Goal: Task Accomplishment & Management: Manage account settings

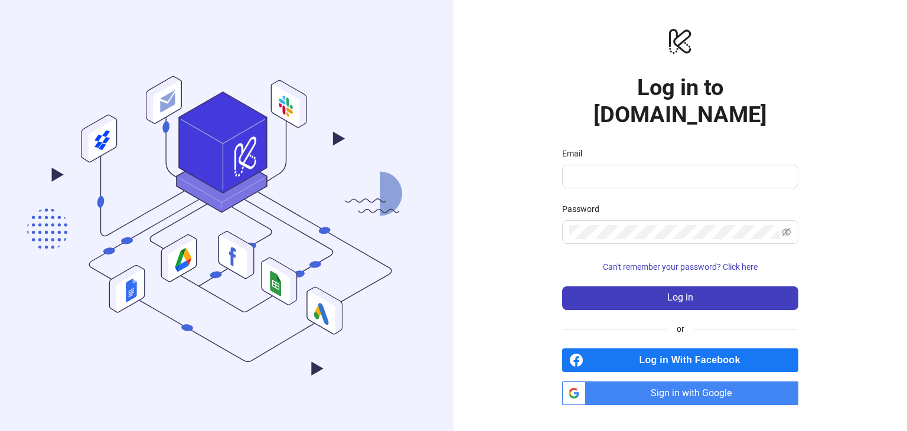
click at [636, 149] on div "Email" at bounding box center [680, 156] width 236 height 18
click at [613, 169] on input "Email" at bounding box center [679, 176] width 220 height 14
type input "*"
click at [648, 385] on span "Sign in with Google" at bounding box center [694, 393] width 208 height 24
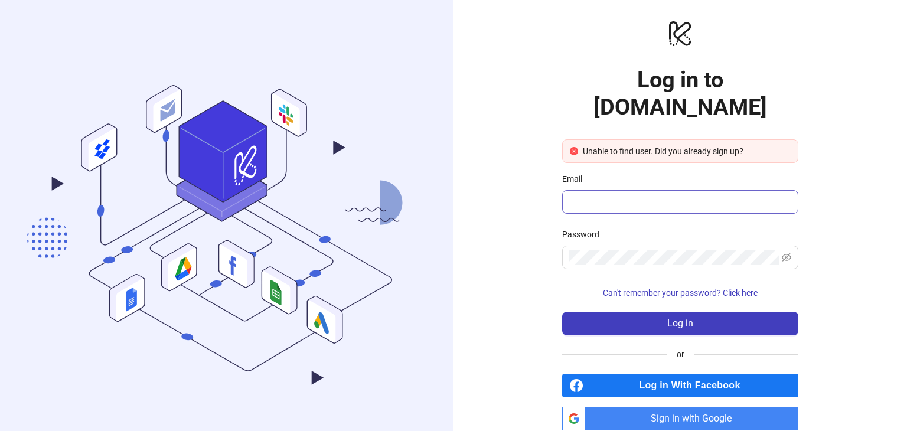
click at [587, 190] on span at bounding box center [680, 202] width 236 height 24
type input "**********"
click at [562, 312] on button "Log in" at bounding box center [680, 324] width 236 height 24
click at [512, 226] on div "**********" at bounding box center [679, 224] width 453 height 449
click at [562, 312] on button "Log in" at bounding box center [680, 324] width 236 height 24
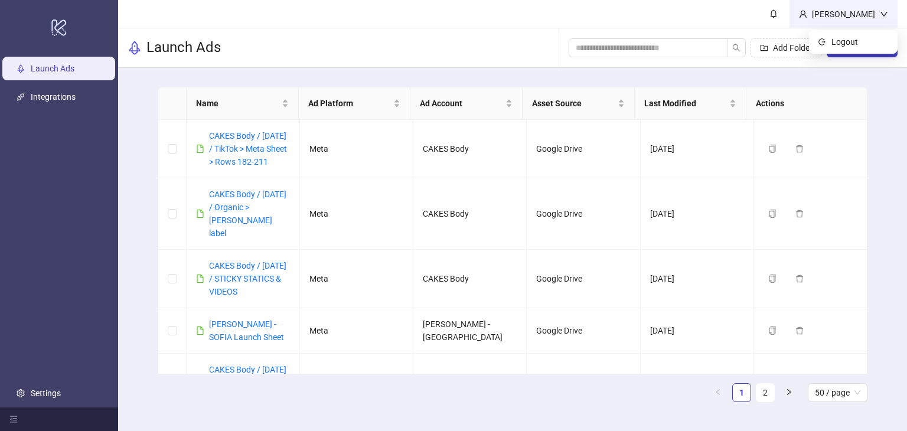
click at [877, 11] on div "Luis" at bounding box center [843, 14] width 73 height 13
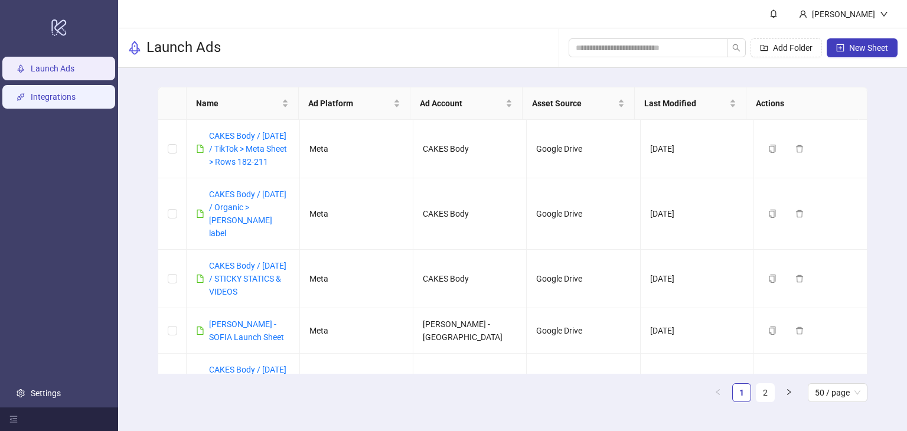
click at [47, 95] on link "Integrations" at bounding box center [53, 96] width 45 height 9
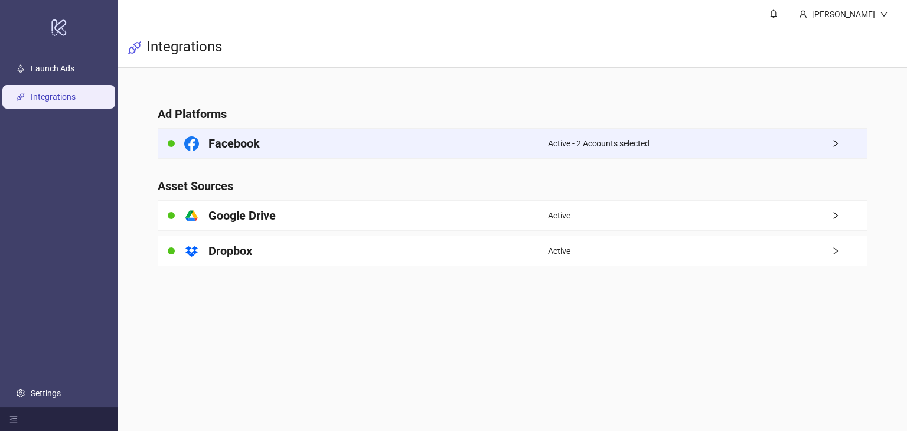
click at [569, 146] on span "Active - 2 Accounts selected" at bounding box center [599, 143] width 102 height 13
